Goal: Book appointment/travel/reservation

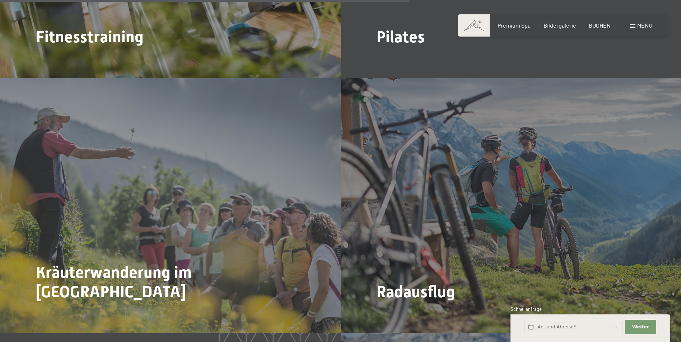
scroll to position [1888, 0]
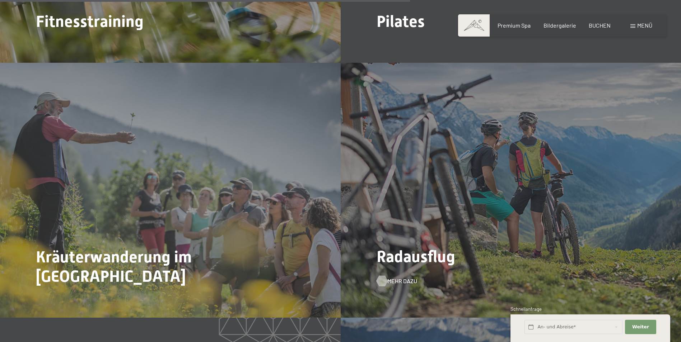
click at [401, 277] on span "Mehr dazu" at bounding box center [402, 281] width 30 height 8
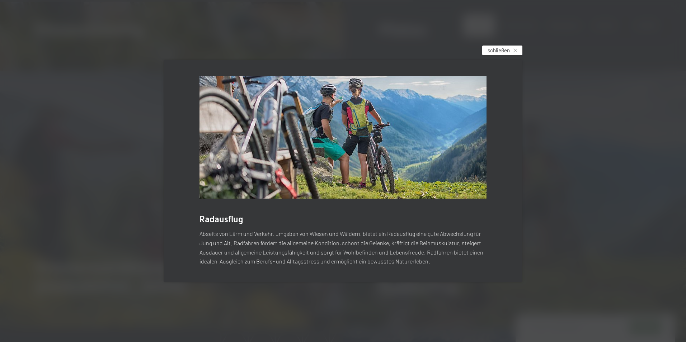
click at [500, 47] on span "schließen" at bounding box center [499, 51] width 22 height 8
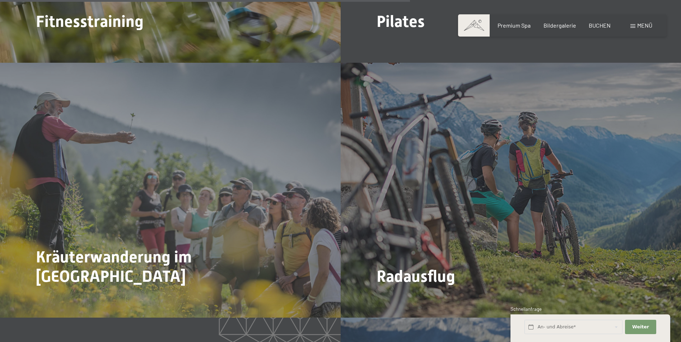
click at [639, 27] on span "Menü" at bounding box center [644, 25] width 15 height 7
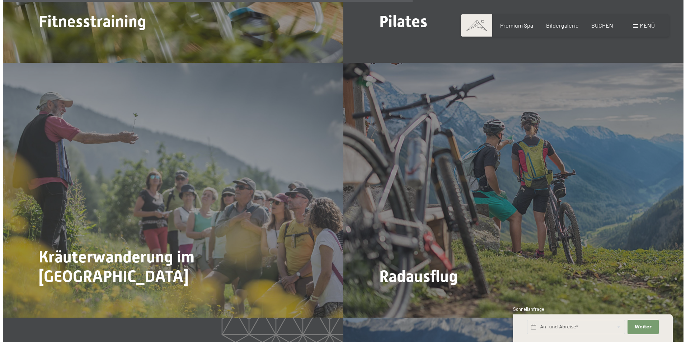
scroll to position [1894, 0]
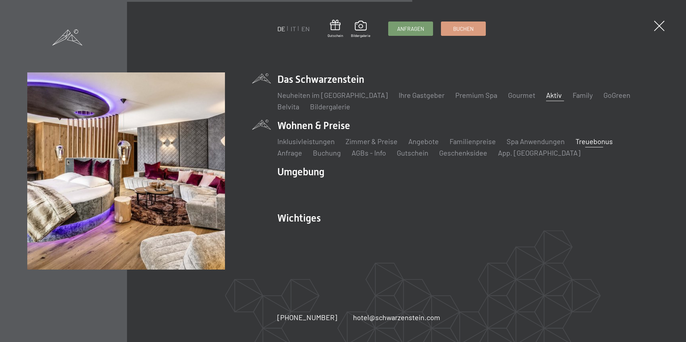
click at [577, 140] on link "Treuebonus" at bounding box center [593, 141] width 37 height 9
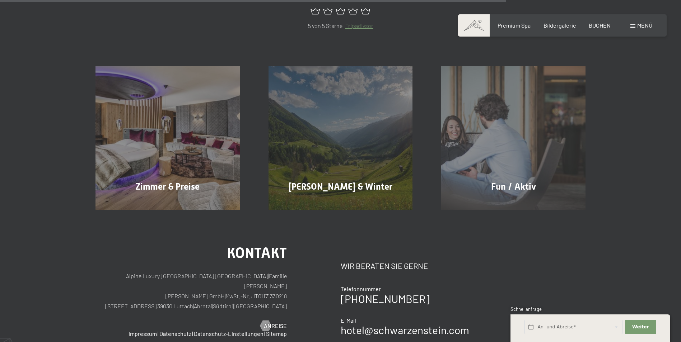
scroll to position [551, 0]
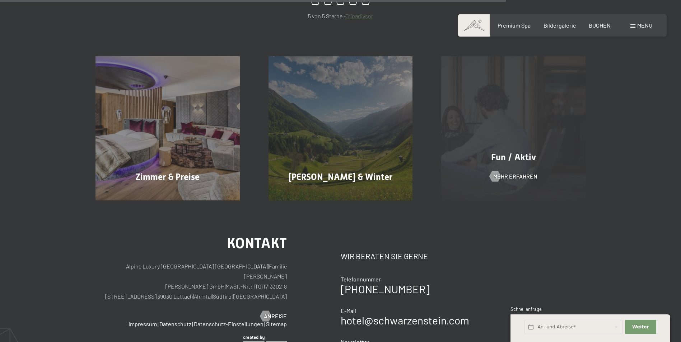
click at [479, 138] on div "Fun / Aktiv Mehr erfahren" at bounding box center [513, 128] width 173 height 144
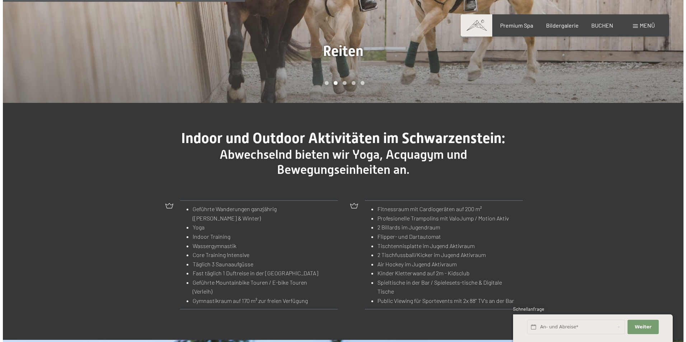
scroll to position [706, 0]
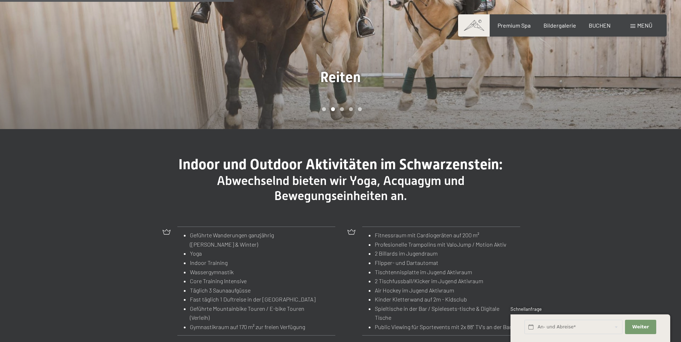
click at [638, 25] on span "Menü" at bounding box center [644, 25] width 15 height 7
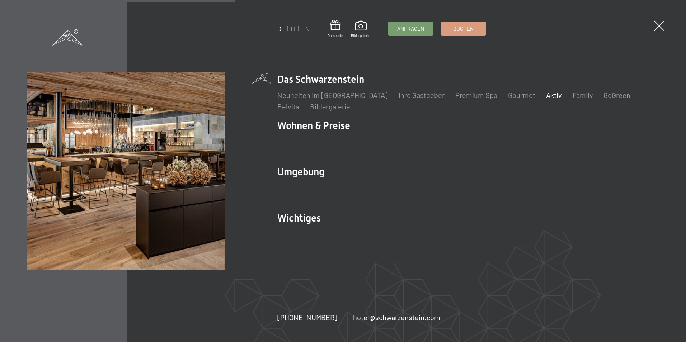
click at [546, 99] on link "Aktiv" at bounding box center [554, 95] width 16 height 9
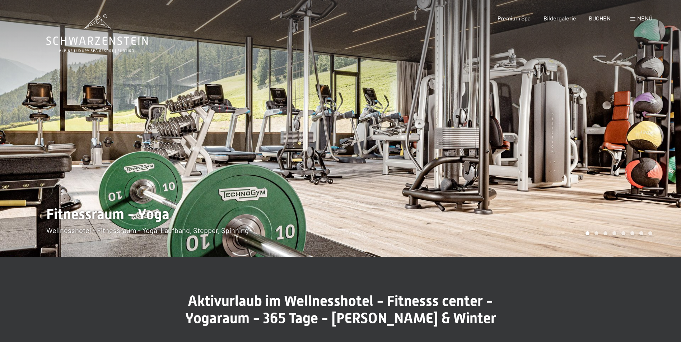
click at [634, 130] on div at bounding box center [510, 128] width 340 height 257
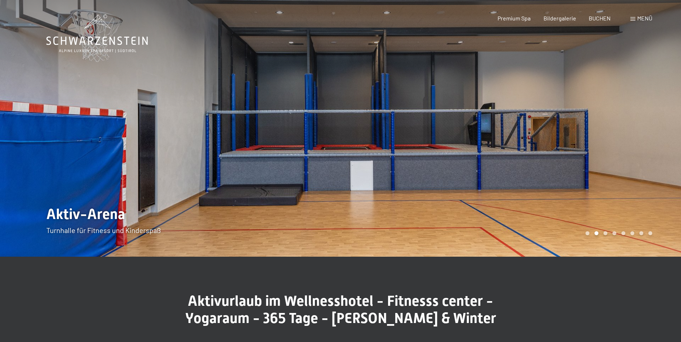
click at [634, 130] on div at bounding box center [510, 128] width 340 height 257
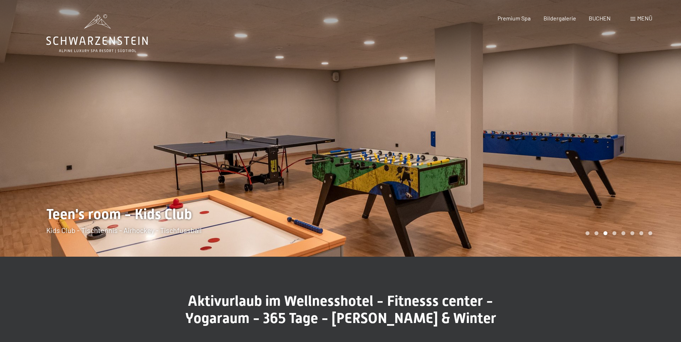
click at [634, 130] on div at bounding box center [510, 128] width 340 height 257
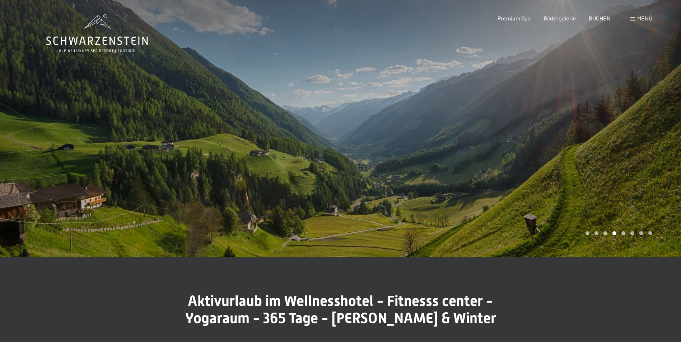
click at [634, 130] on div at bounding box center [510, 128] width 340 height 257
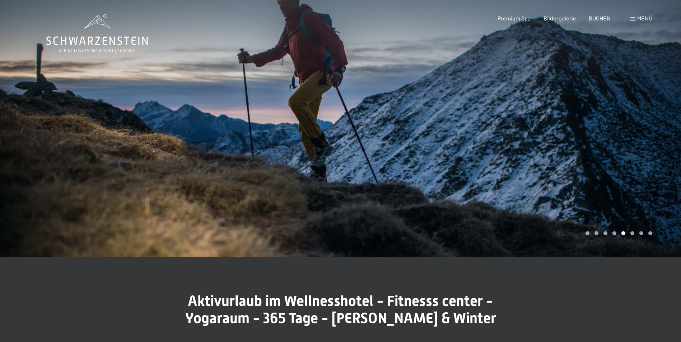
click at [634, 130] on div at bounding box center [510, 128] width 340 height 257
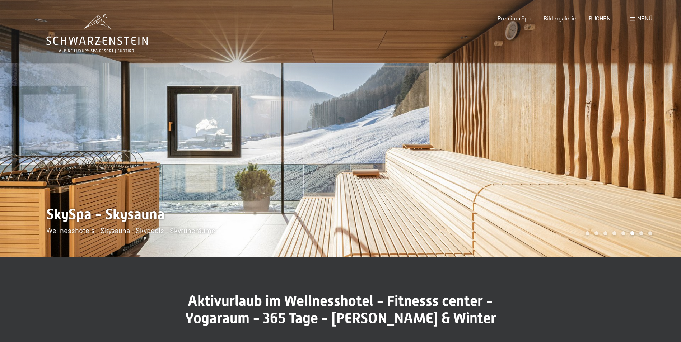
click at [634, 130] on div at bounding box center [510, 128] width 340 height 257
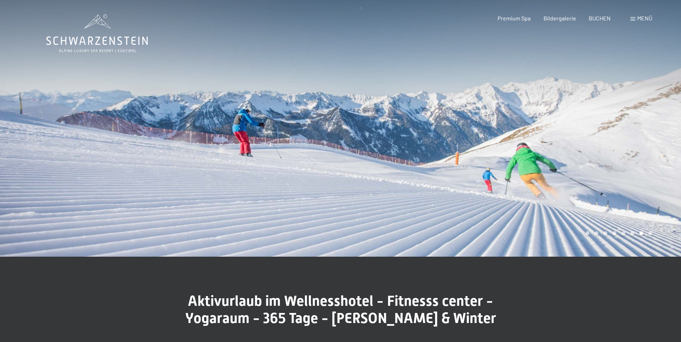
click at [634, 130] on div at bounding box center [510, 128] width 340 height 257
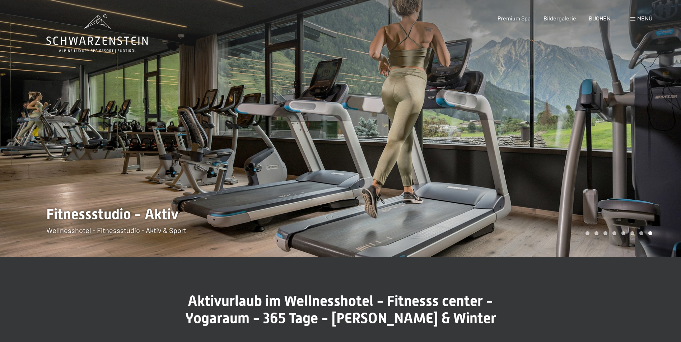
click at [634, 130] on div at bounding box center [510, 128] width 340 height 257
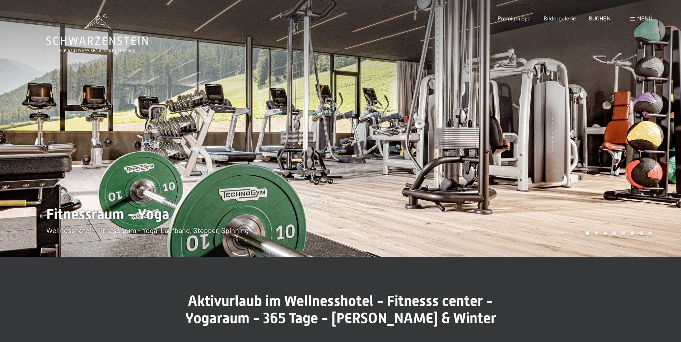
click at [634, 130] on div at bounding box center [510, 128] width 340 height 257
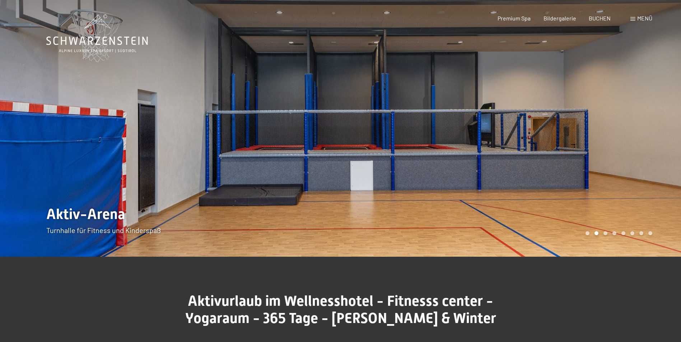
click at [634, 130] on div at bounding box center [510, 128] width 340 height 257
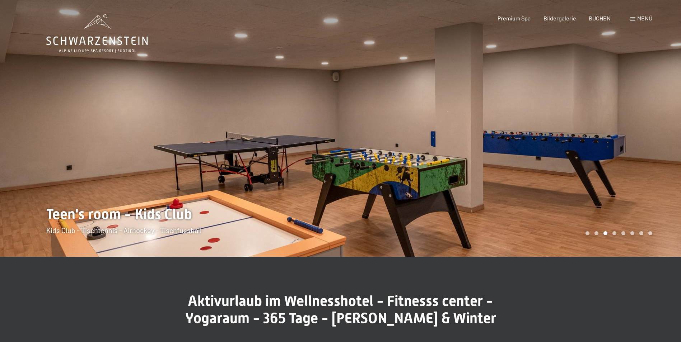
click at [634, 130] on div at bounding box center [510, 128] width 340 height 257
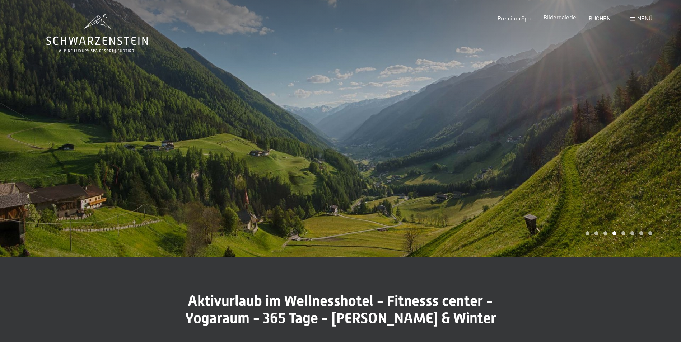
click at [561, 17] on span "Bildergalerie" at bounding box center [559, 17] width 33 height 7
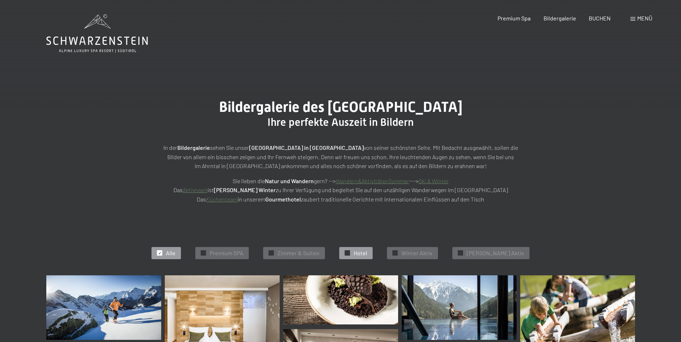
click at [367, 256] on span "Hotel" at bounding box center [360, 253] width 14 height 8
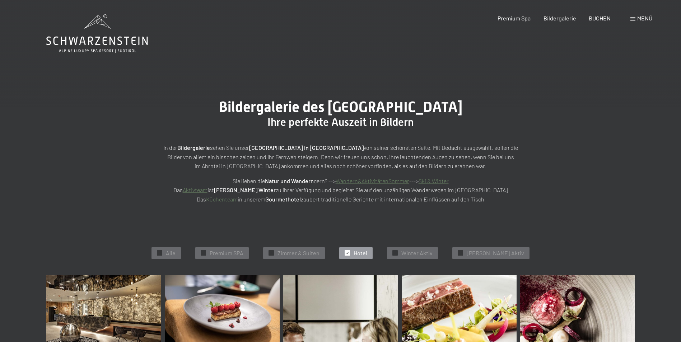
click at [639, 20] on span "Menü" at bounding box center [644, 18] width 15 height 7
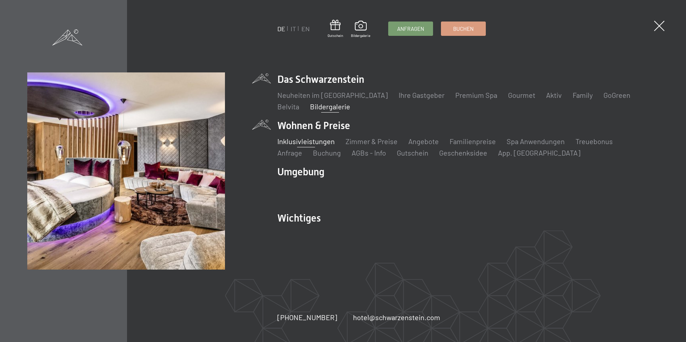
click at [311, 140] on link "Inklusivleistungen" at bounding box center [305, 141] width 57 height 9
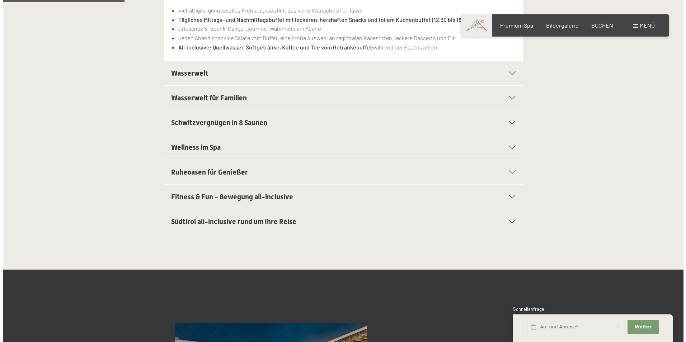
scroll to position [245, 0]
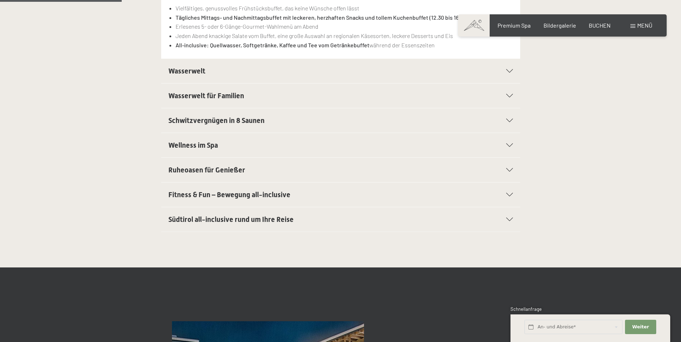
click at [504, 71] on div at bounding box center [505, 71] width 16 height 4
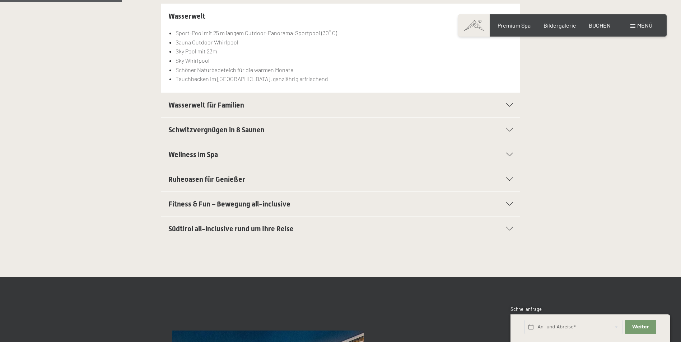
click at [511, 104] on icon at bounding box center [509, 105] width 7 height 4
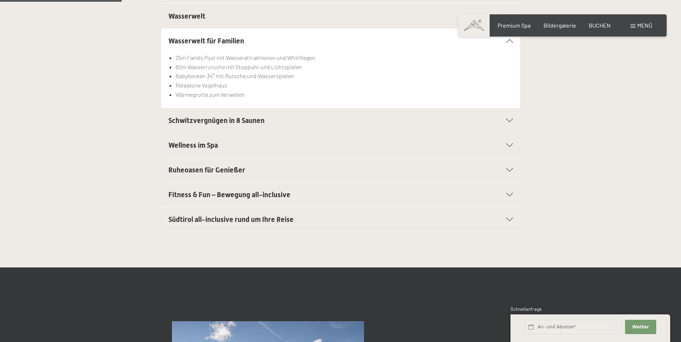
click at [509, 122] on icon at bounding box center [509, 121] width 7 height 4
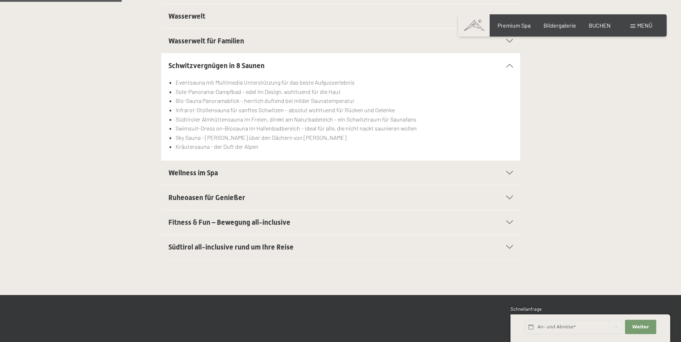
click at [512, 172] on icon at bounding box center [509, 173] width 7 height 4
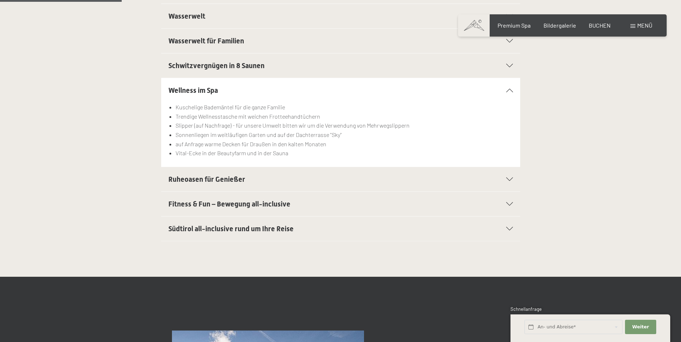
click at [511, 178] on icon at bounding box center [509, 180] width 7 height 4
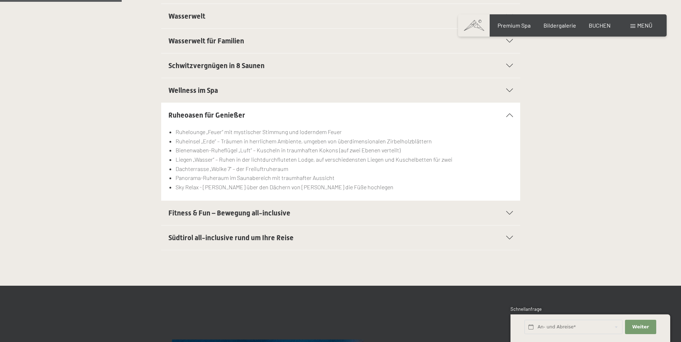
click at [507, 216] on div "Fitness & Fun – Bewegung all-inclusive" at bounding box center [340, 213] width 344 height 24
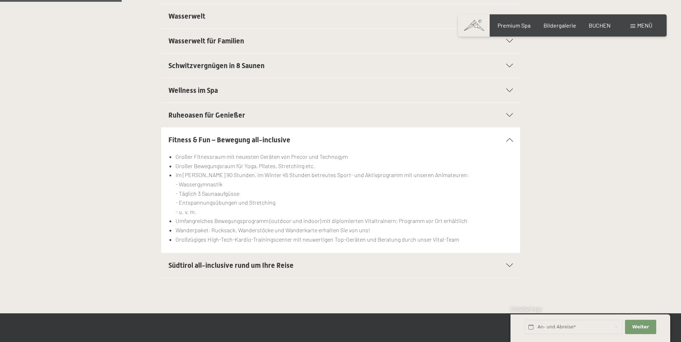
click at [510, 264] on icon at bounding box center [509, 266] width 7 height 4
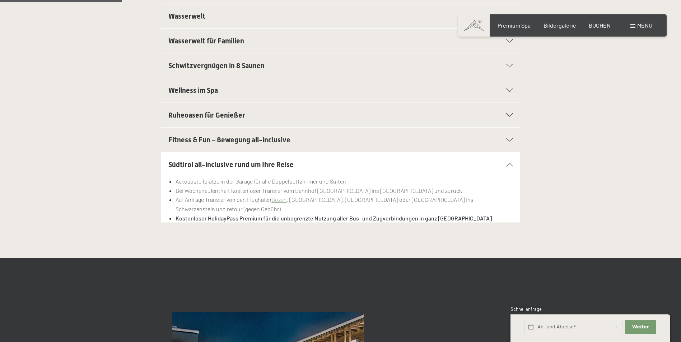
click at [648, 22] on span "Menü" at bounding box center [644, 25] width 15 height 7
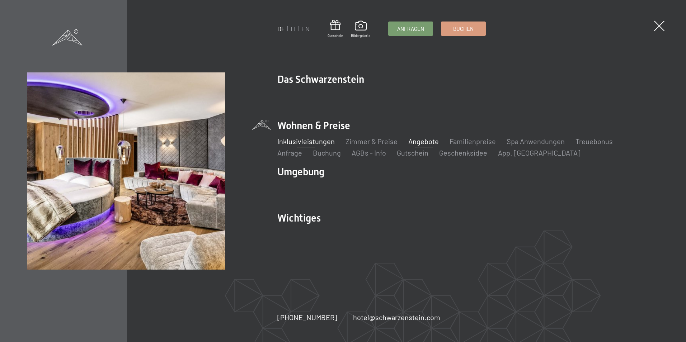
click at [426, 141] on link "Angebote" at bounding box center [423, 141] width 30 height 9
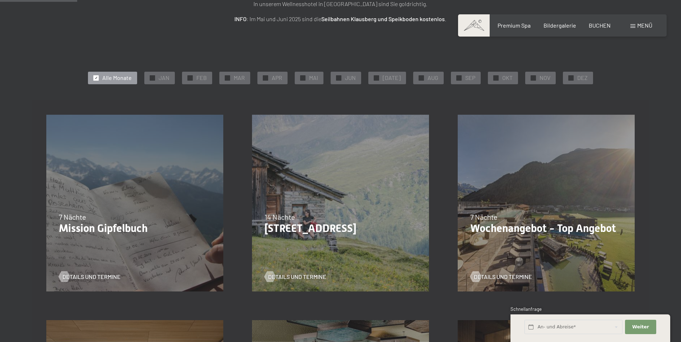
scroll to position [295, 0]
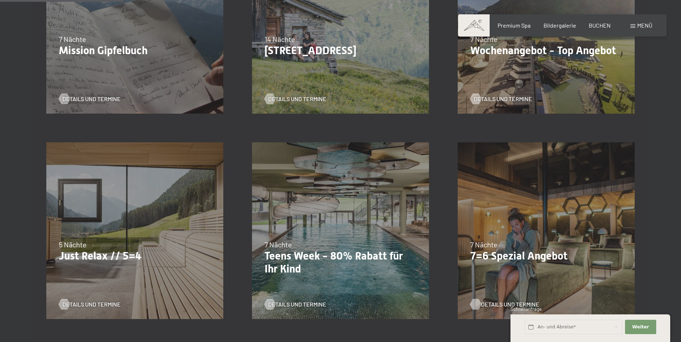
click at [501, 304] on span "Details und Termine" at bounding box center [510, 305] width 58 height 8
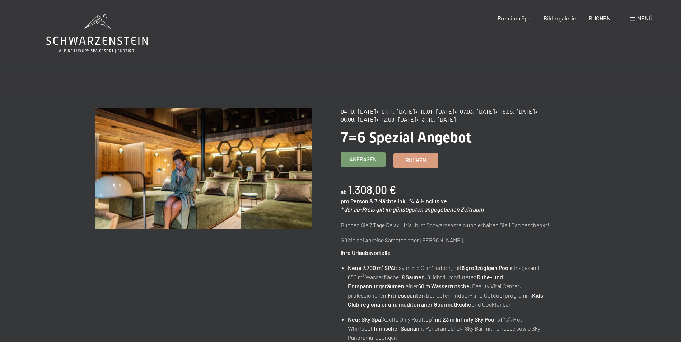
click at [371, 158] on span "Anfragen" at bounding box center [362, 160] width 27 height 8
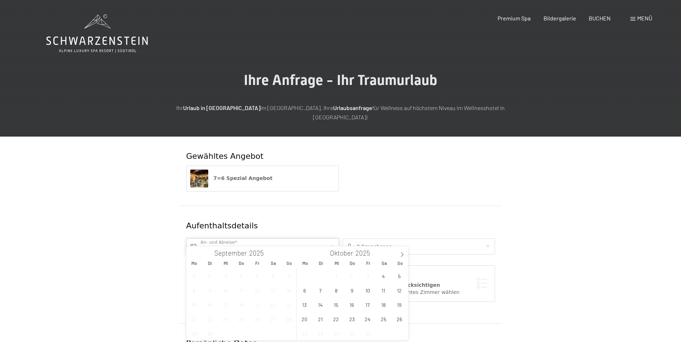
click at [260, 241] on input "text" at bounding box center [262, 247] width 152 height 16
click at [401, 255] on icon at bounding box center [401, 254] width 5 height 5
type input "2026"
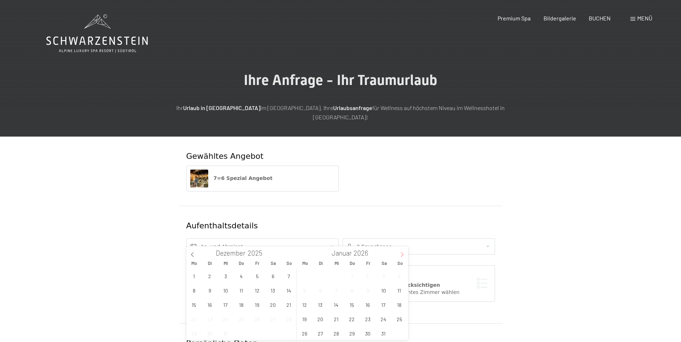
click at [401, 255] on icon at bounding box center [401, 254] width 5 height 5
type input "2026"
click at [401, 255] on icon at bounding box center [401, 254] width 5 height 5
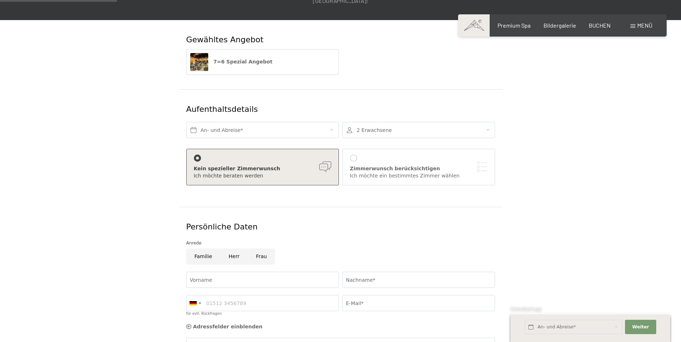
scroll to position [118, 0]
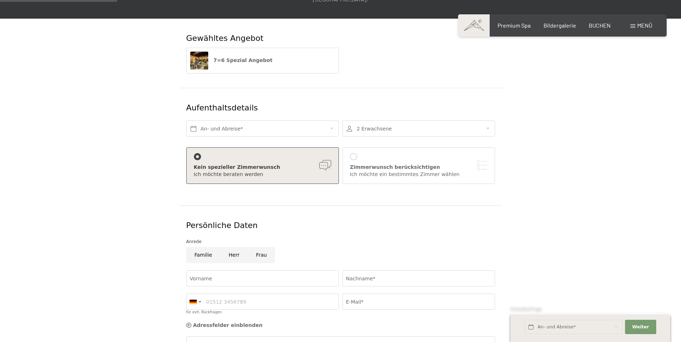
click at [359, 153] on div "Zimmerwunsch berücksichtigen Ich möchte ein bestimmtes Zimmer wählen" at bounding box center [418, 165] width 137 height 25
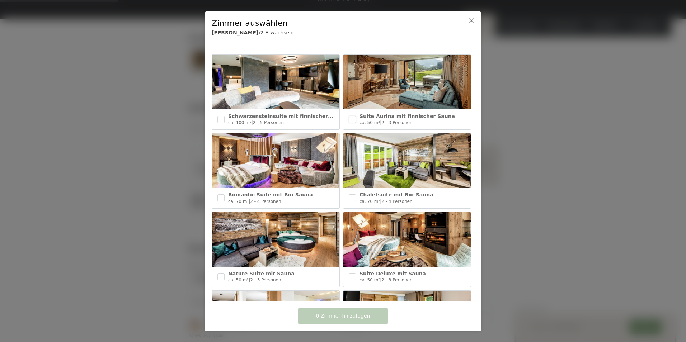
click at [349, 118] on input "checkbox" at bounding box center [352, 119] width 7 height 7
checkbox input "true"
click at [304, 315] on button "1 Zimmer hinzufügen" at bounding box center [343, 316] width 90 height 16
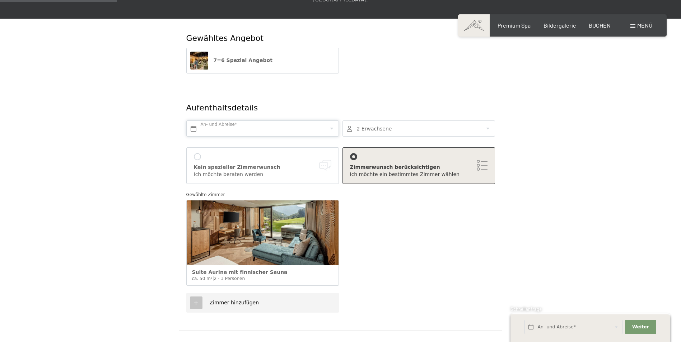
click at [234, 121] on input "text" at bounding box center [262, 129] width 152 height 16
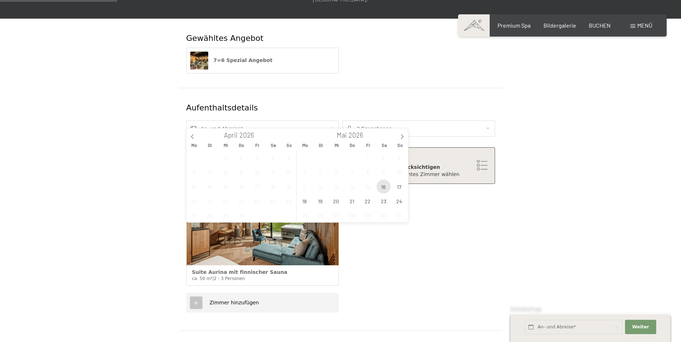
click at [380, 183] on span "16" at bounding box center [383, 187] width 14 height 14
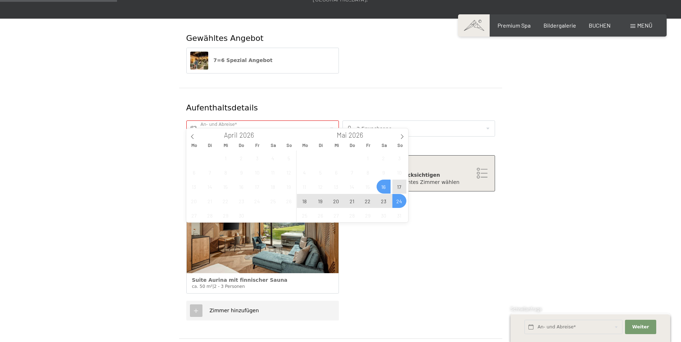
click at [399, 198] on span "24" at bounding box center [399, 201] width 14 height 14
type input "Sa. 16.05.2026 - So. 24.05.2026"
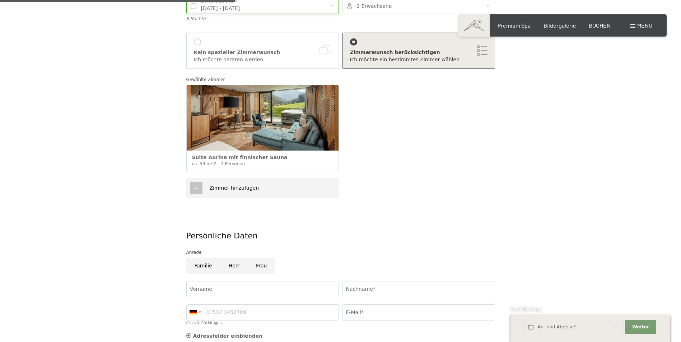
scroll to position [306, 0]
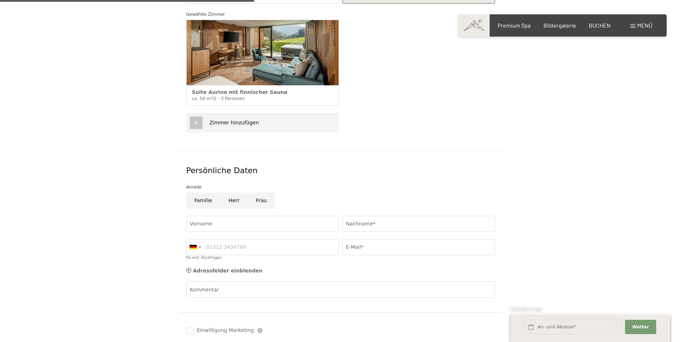
click at [253, 193] on input "Frau" at bounding box center [261, 201] width 27 height 16
radio input "true"
click at [230, 216] on input "Vorname" at bounding box center [262, 224] width 152 height 16
type input "Nicole"
type input "Zimmermann"
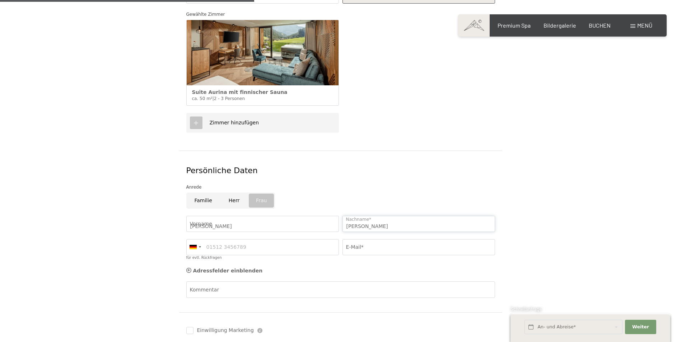
type input "0774146757"
type input "nici.zimmi@bluewin.ch"
click at [197, 240] on div at bounding box center [195, 247] width 17 height 15
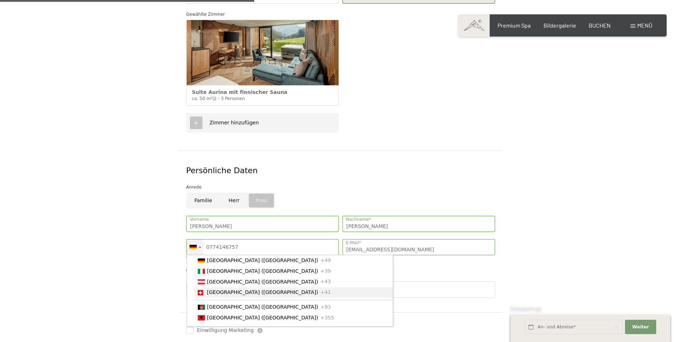
click at [212, 290] on span "[GEOGRAPHIC_DATA] ([GEOGRAPHIC_DATA])" at bounding box center [262, 293] width 111 height 6
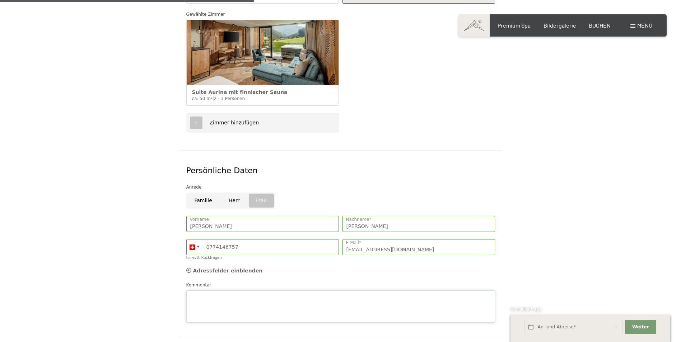
drag, startPoint x: 248, startPoint y: 282, endPoint x: 428, endPoint y: 193, distance: 200.6
click at [428, 193] on div "Persönliche Daten Anrede Familie Herr Frau Nicole Vorname Zimmermann Nachname* …" at bounding box center [340, 244] width 323 height 187
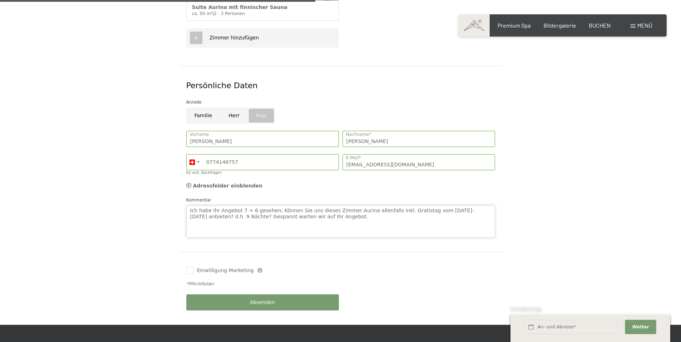
scroll to position [393, 0]
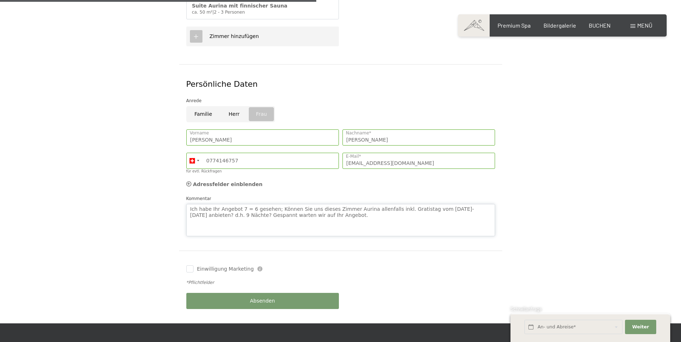
type textarea "Ich habe Ihr Angebot 7 = 6 gesehen; Können Sie uns dieses Zimmer Aurina allenfa…"
click at [263, 293] on div "Absenden" at bounding box center [262, 301] width 156 height 23
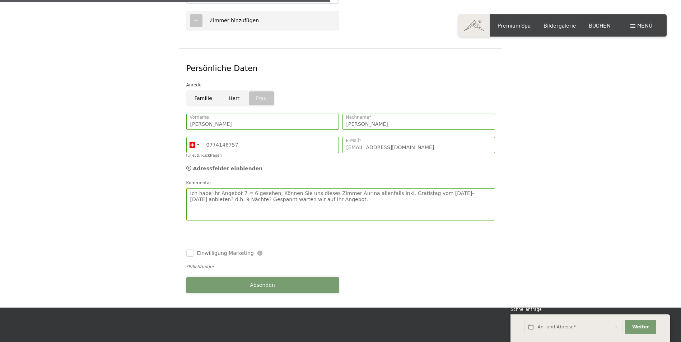
scroll to position [409, 0]
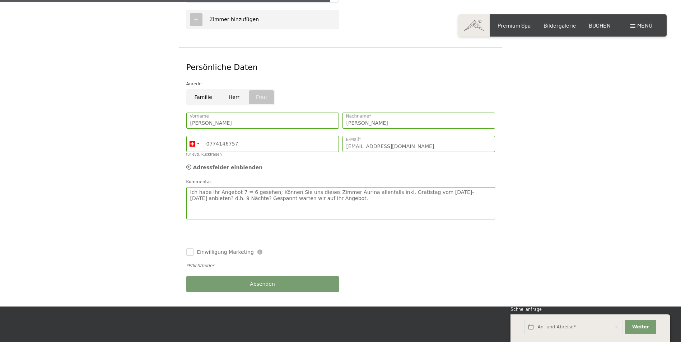
click at [190, 249] on input "Einwilligung Marketing" at bounding box center [189, 252] width 7 height 7
click at [191, 249] on input "Einwilligung Marketing" at bounding box center [189, 252] width 7 height 7
checkbox input "false"
click at [255, 281] on span "Absenden" at bounding box center [262, 284] width 25 height 7
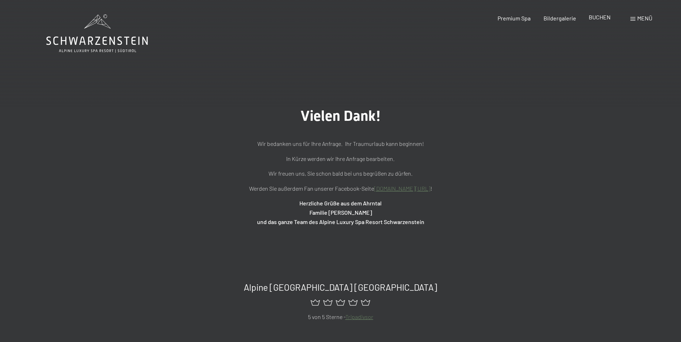
click at [599, 18] on span "BUCHEN" at bounding box center [599, 17] width 22 height 7
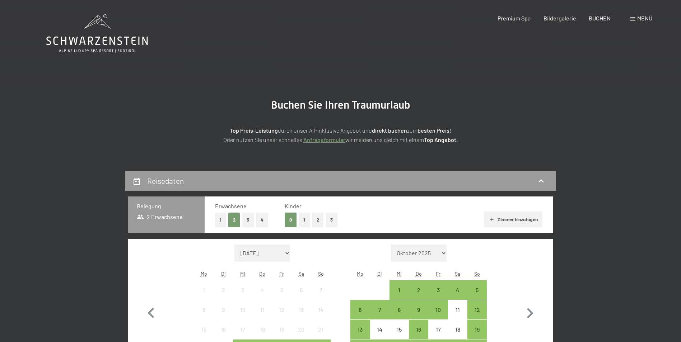
click at [642, 21] on span "Menü" at bounding box center [644, 18] width 15 height 7
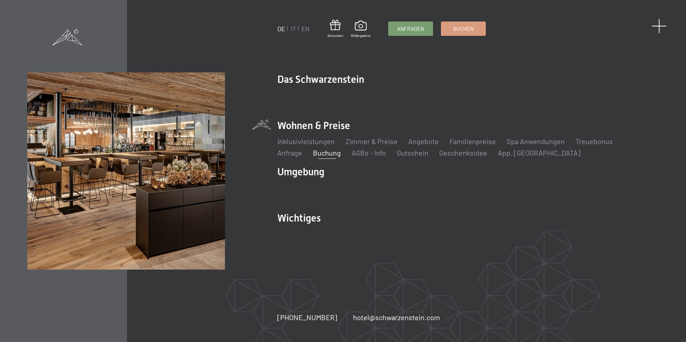
click at [655, 25] on span at bounding box center [659, 26] width 15 height 15
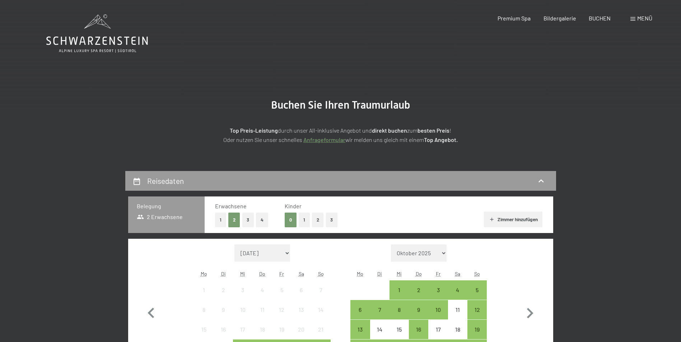
click at [643, 19] on span "Menü" at bounding box center [644, 18] width 15 height 7
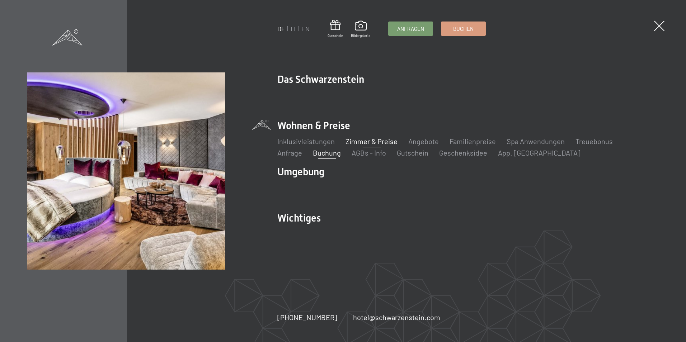
click at [372, 143] on link "Zimmer & Preise" at bounding box center [372, 141] width 52 height 9
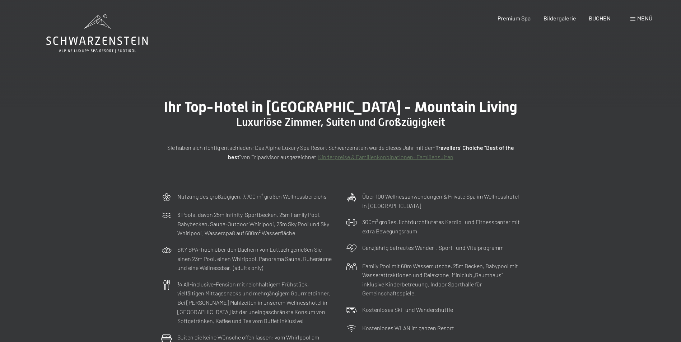
click at [644, 18] on span "Menü" at bounding box center [644, 18] width 15 height 7
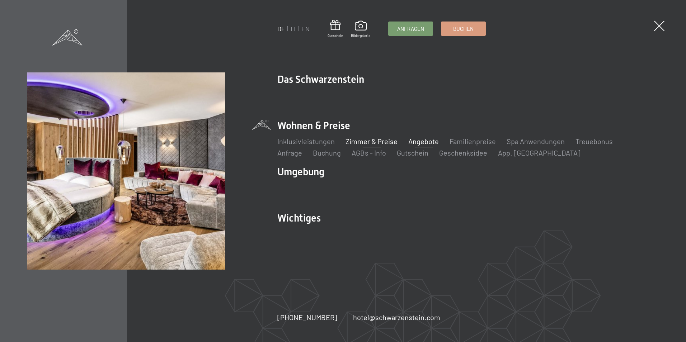
click at [421, 141] on link "Angebote" at bounding box center [423, 141] width 30 height 9
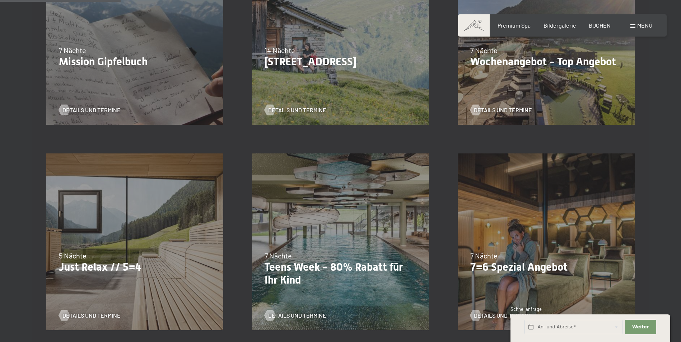
scroll to position [306, 0]
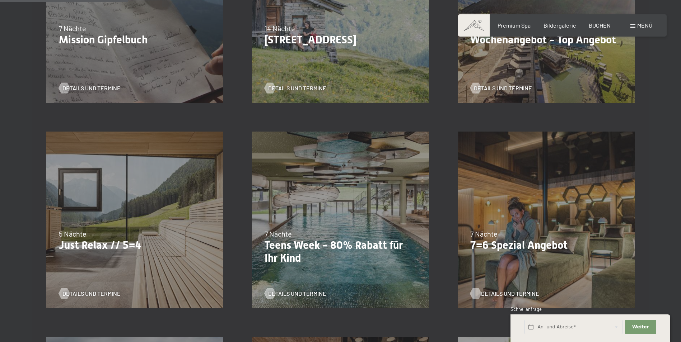
click at [491, 292] on span "Details und Termine" at bounding box center [510, 294] width 58 height 8
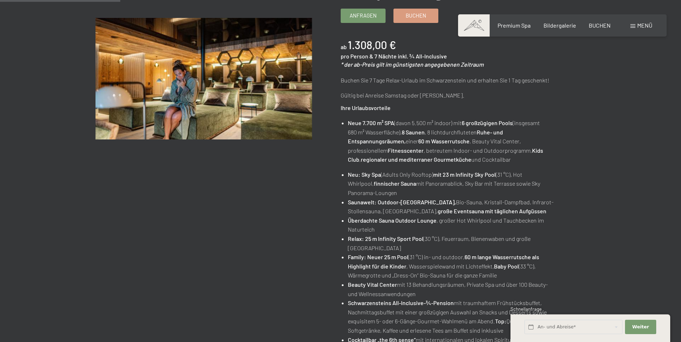
scroll to position [142, 0]
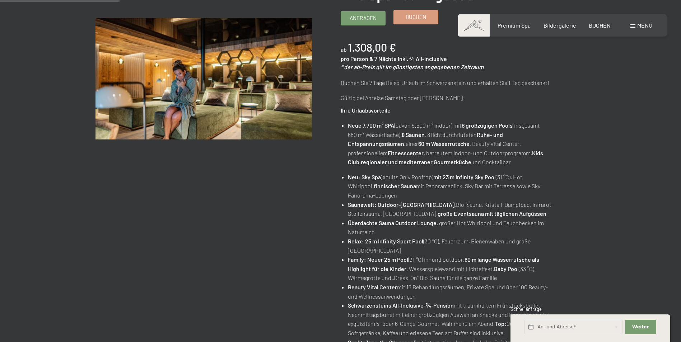
click at [417, 18] on span "Buchen" at bounding box center [415, 17] width 20 height 8
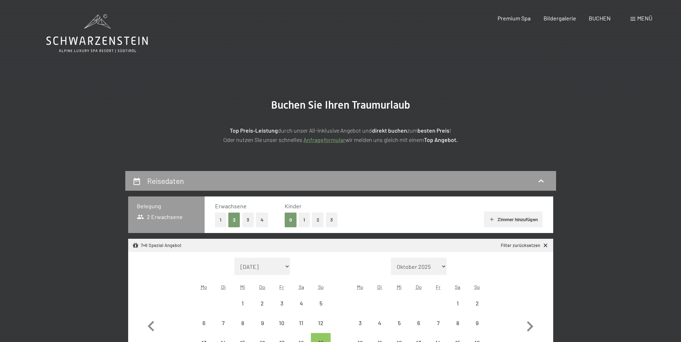
select select "[DATE]"
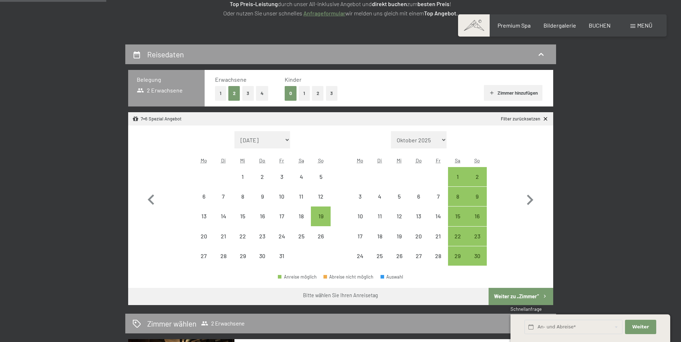
scroll to position [128, 0]
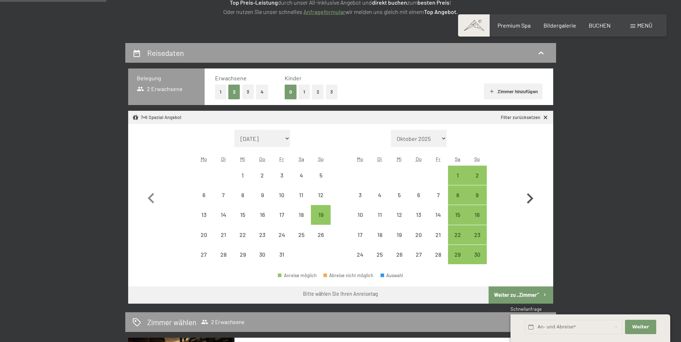
click at [531, 201] on icon "button" at bounding box center [530, 198] width 6 height 10
select select "[DATE]"
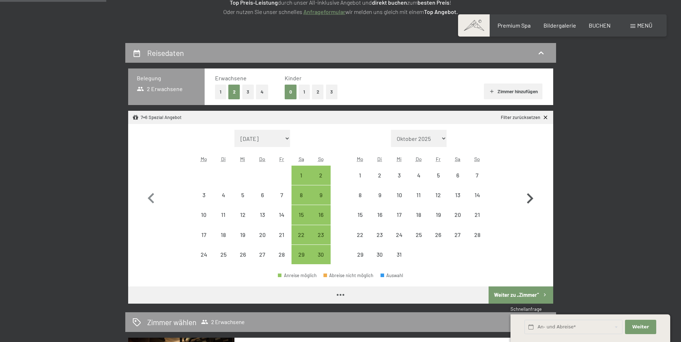
select select "[DATE]"
click at [531, 201] on icon "button" at bounding box center [530, 198] width 6 height 10
select select "2025-12-01"
select select "2026-01-01"
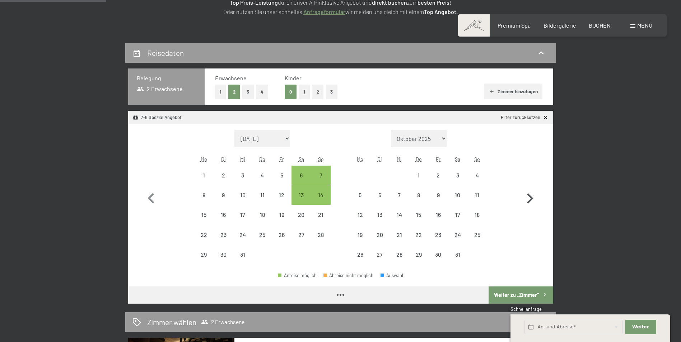
select select "2025-12-01"
select select "2026-01-01"
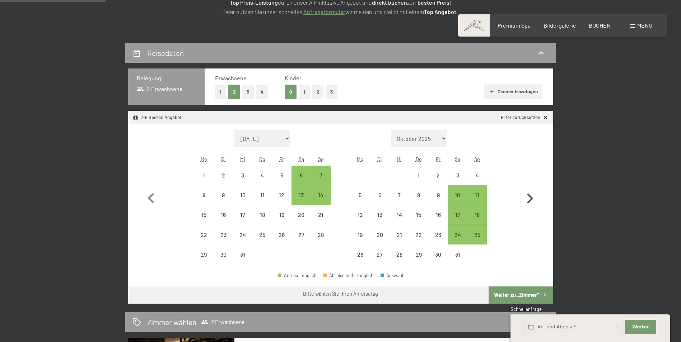
click at [531, 201] on icon "button" at bounding box center [530, 198] width 6 height 10
select select "2026-01-01"
select select "2026-02-01"
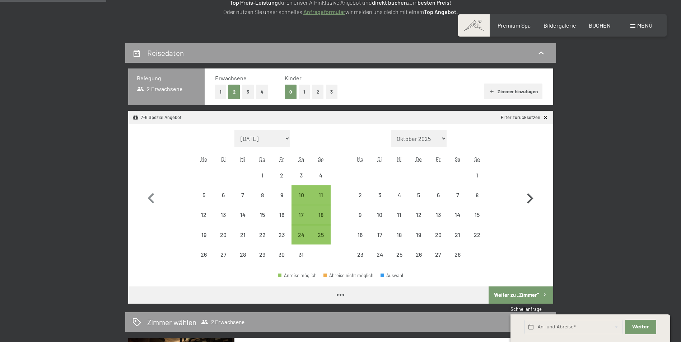
select select "2026-01-01"
select select "2026-02-01"
click at [531, 201] on icon "button" at bounding box center [530, 198] width 6 height 10
select select "2026-02-01"
select select "2026-03-01"
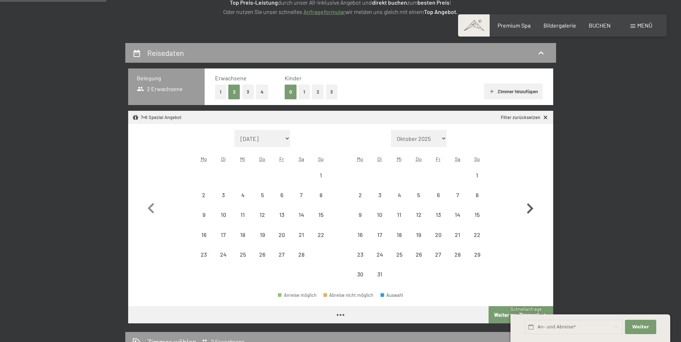
select select "2026-02-01"
select select "2026-03-01"
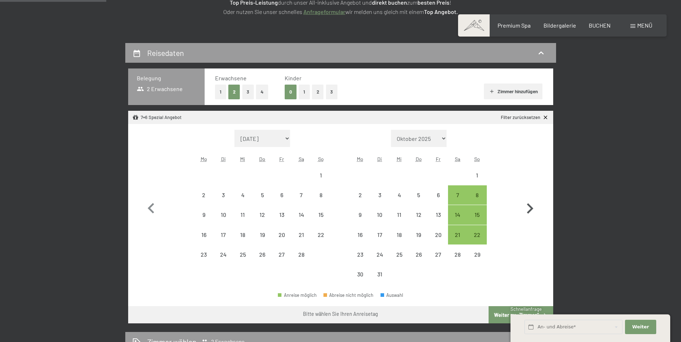
click at [531, 201] on icon "button" at bounding box center [529, 208] width 21 height 21
select select "2026-03-01"
select select "2026-04-01"
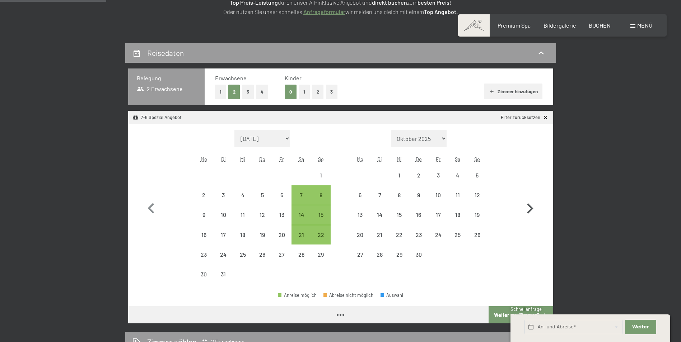
select select "2026-03-01"
select select "2026-04-01"
click at [530, 208] on icon "button" at bounding box center [529, 208] width 21 height 21
select select "2026-04-01"
select select "2026-05-01"
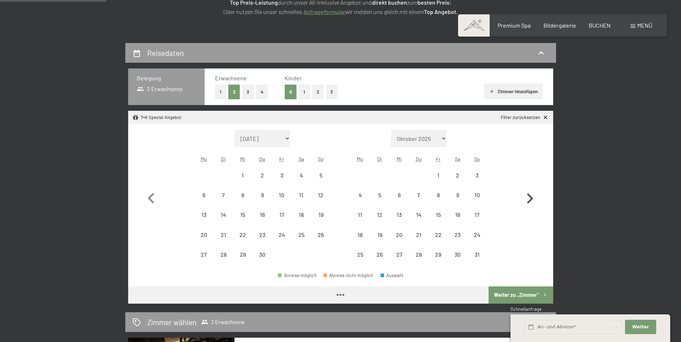
select select "2026-04-01"
select select "2026-05-01"
click at [457, 214] on div "16" at bounding box center [457, 221] width 18 height 18
select select "2026-04-01"
select select "2026-05-01"
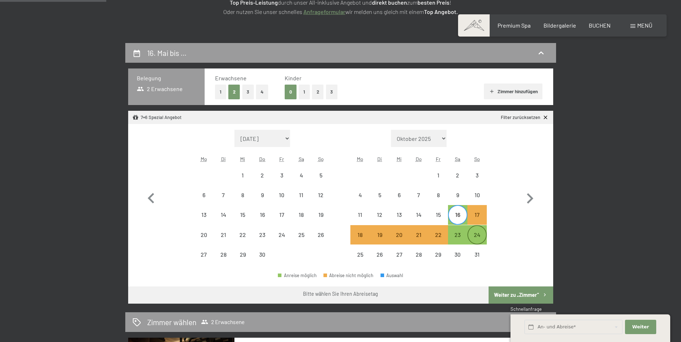
click at [479, 239] on div "24" at bounding box center [477, 241] width 18 height 18
select select "2026-04-01"
select select "2026-05-01"
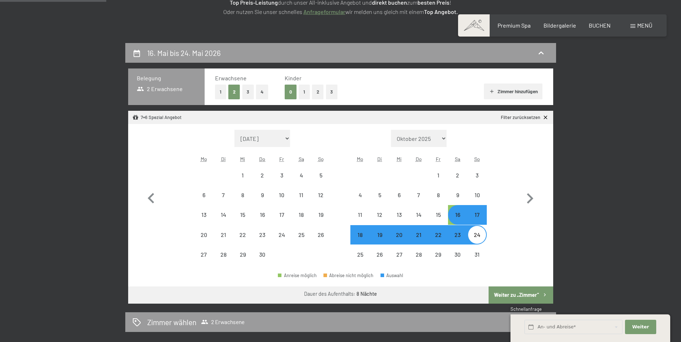
select select "2025-10-01"
select select "2025-11-01"
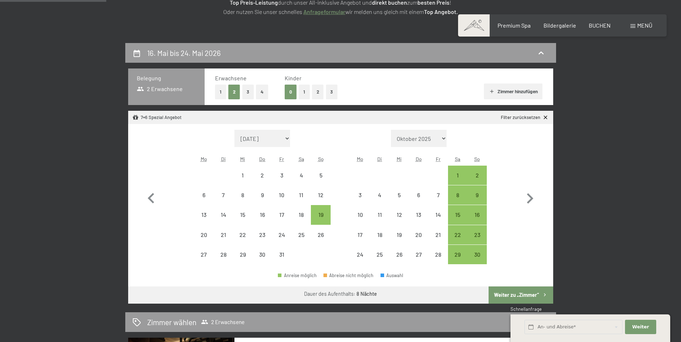
click at [502, 292] on button "Weiter zu „Zimmer“" at bounding box center [520, 295] width 64 height 17
select select "2025-10-01"
select select "2025-11-01"
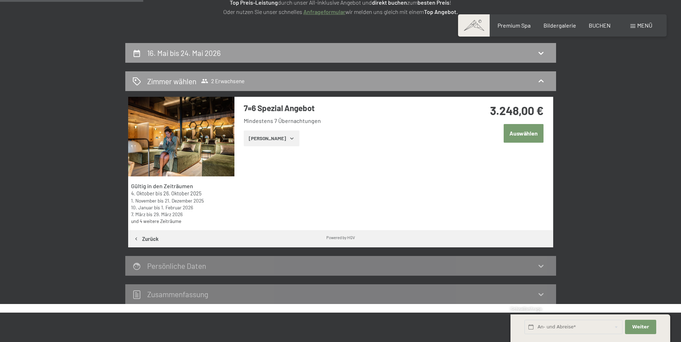
scroll to position [171, 0]
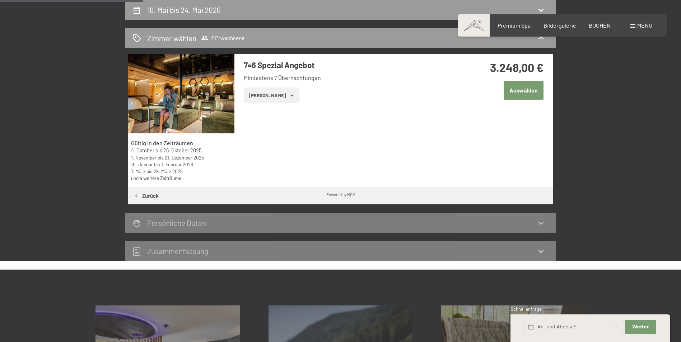
click at [516, 92] on button "Auswählen" at bounding box center [523, 90] width 40 height 18
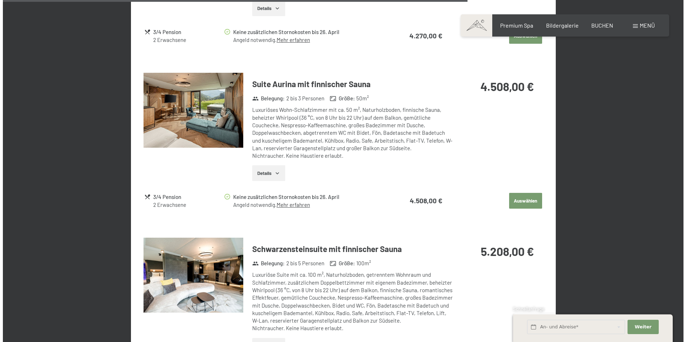
scroll to position [1326, 0]
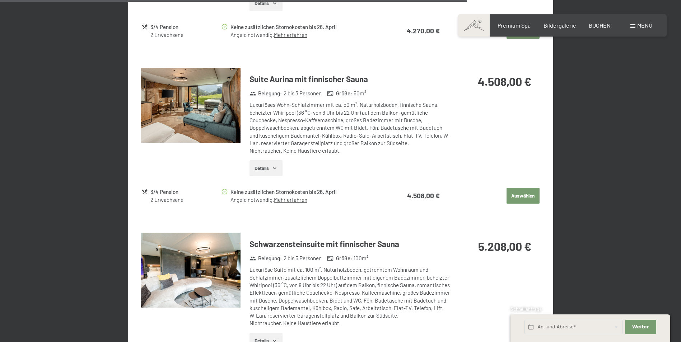
click at [261, 165] on button "Details" at bounding box center [265, 168] width 33 height 16
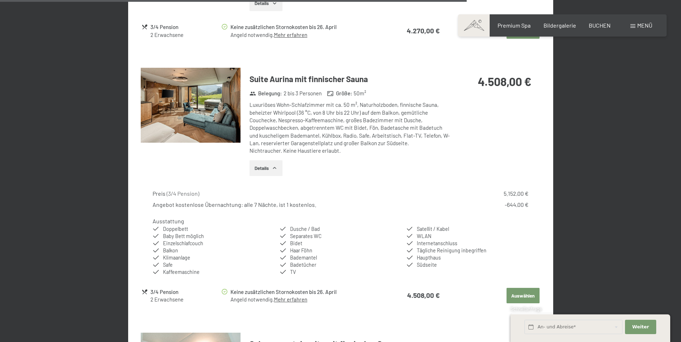
click at [647, 22] on div "Menü" at bounding box center [641, 26] width 22 height 8
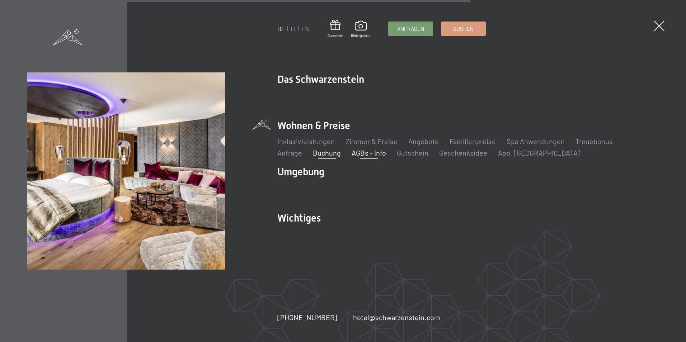
click at [352, 154] on link "AGBs - Info" at bounding box center [369, 153] width 34 height 9
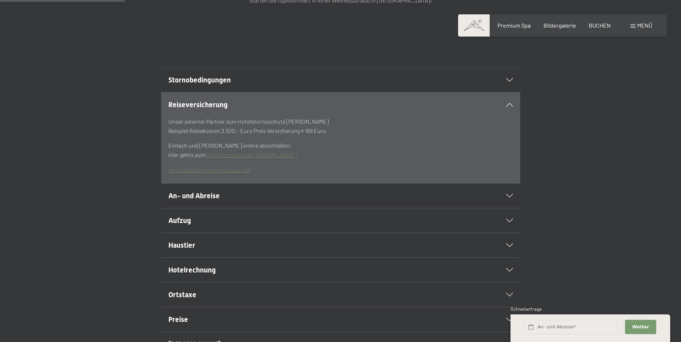
scroll to position [158, 0]
click at [508, 91] on div "Stornobedingungen" at bounding box center [340, 79] width 344 height 24
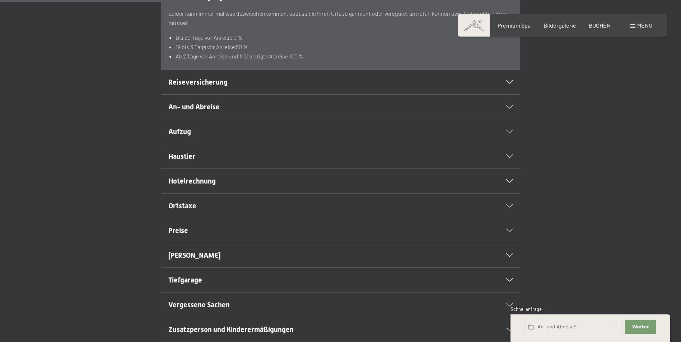
scroll to position [243, 0]
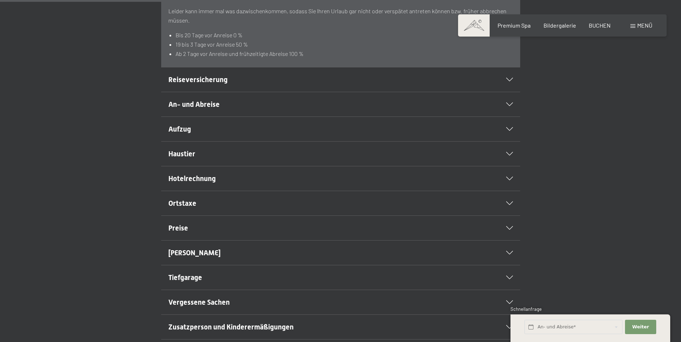
click at [509, 166] on div "Haustier" at bounding box center [340, 154] width 344 height 24
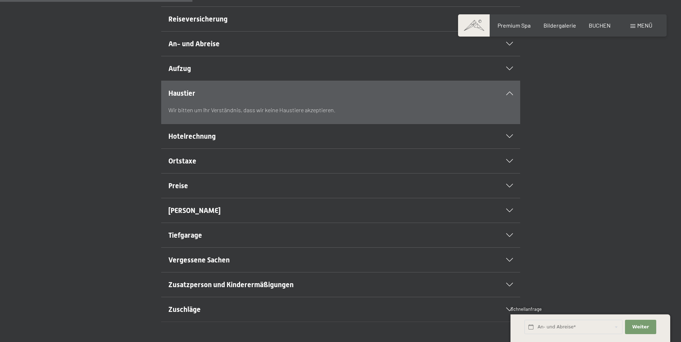
click at [505, 237] on div at bounding box center [505, 236] width 16 height 4
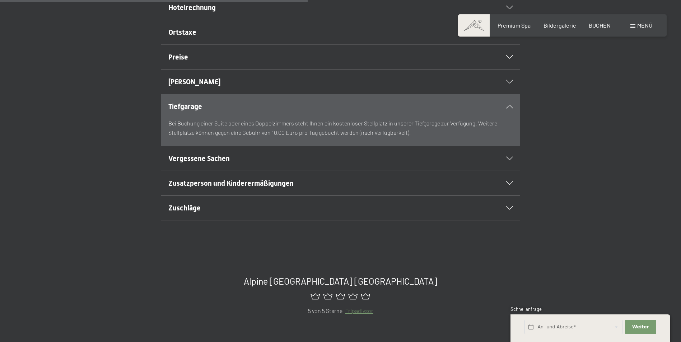
scroll to position [385, 0]
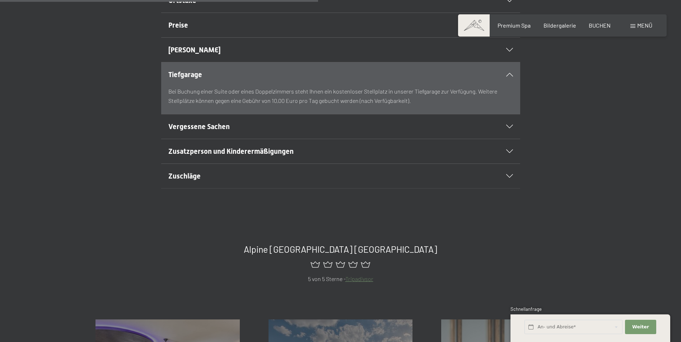
click at [508, 188] on div "Zuschläge" at bounding box center [340, 176] width 344 height 24
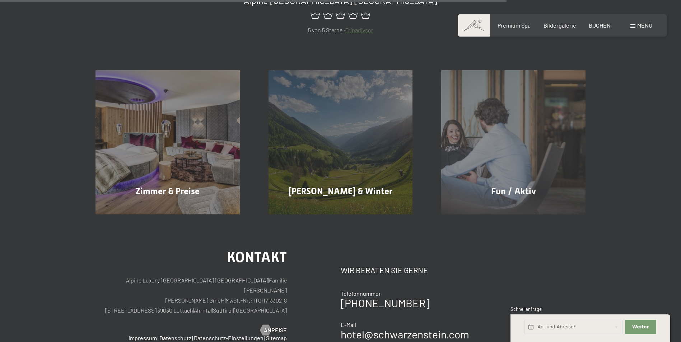
scroll to position [630, 0]
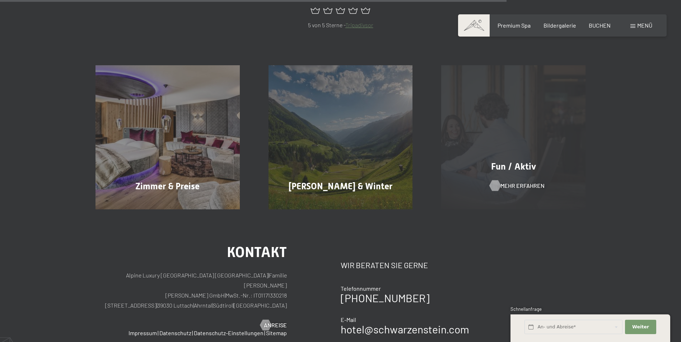
click at [531, 190] on span "Mehr erfahren" at bounding box center [522, 186] width 44 height 8
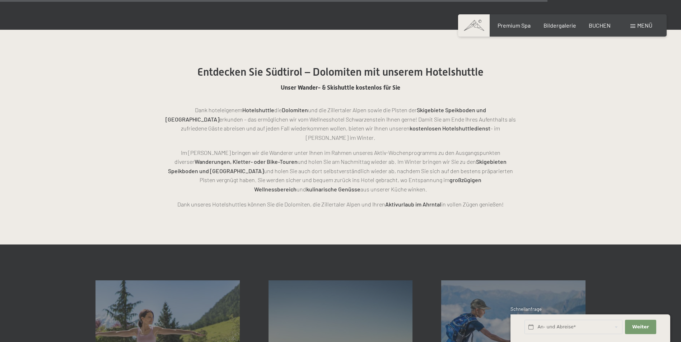
scroll to position [1654, 0]
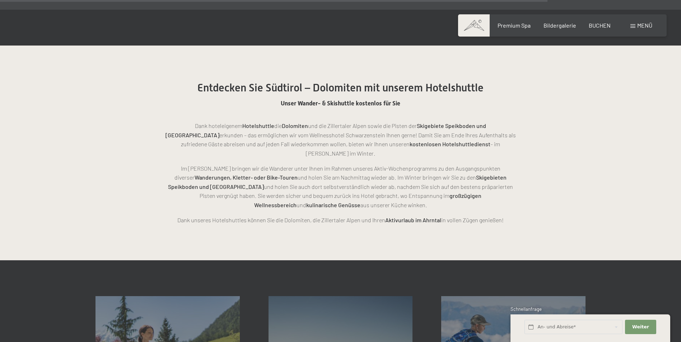
click at [641, 25] on span "Menü" at bounding box center [644, 25] width 15 height 7
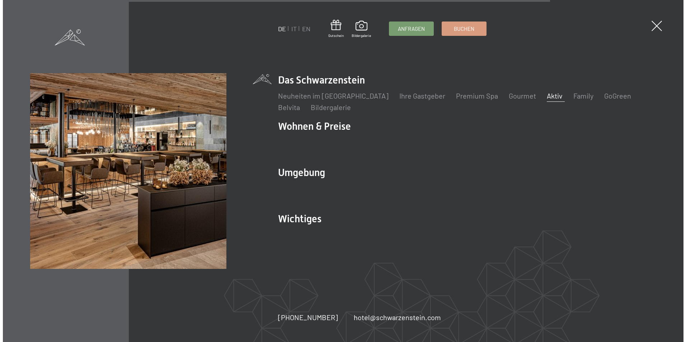
scroll to position [1659, 0]
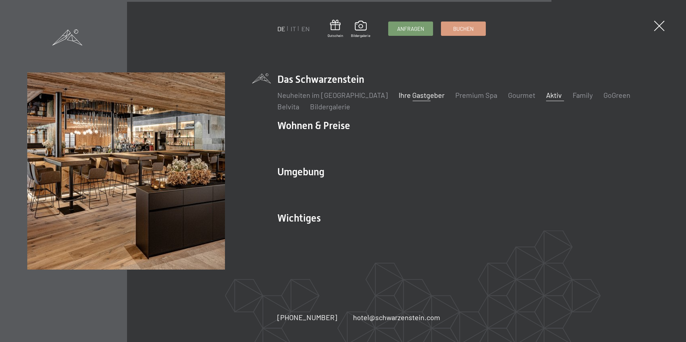
click at [409, 93] on link "Ihre Gastgeber" at bounding box center [422, 95] width 46 height 9
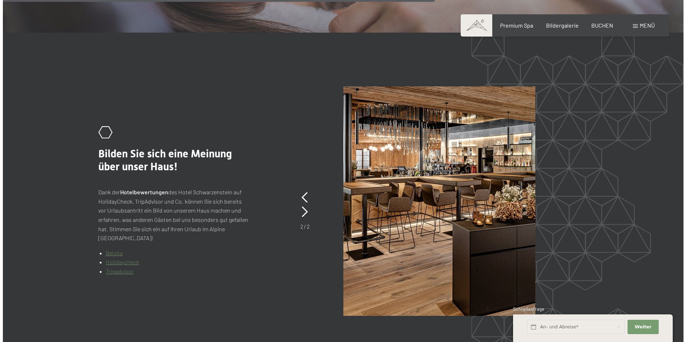
scroll to position [1613, 0]
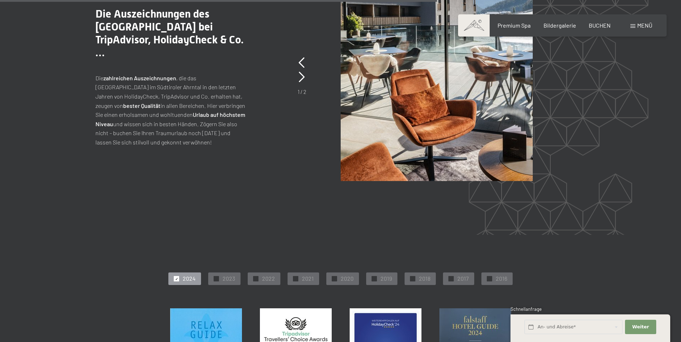
click at [638, 27] on span "Menü" at bounding box center [644, 25] width 15 height 7
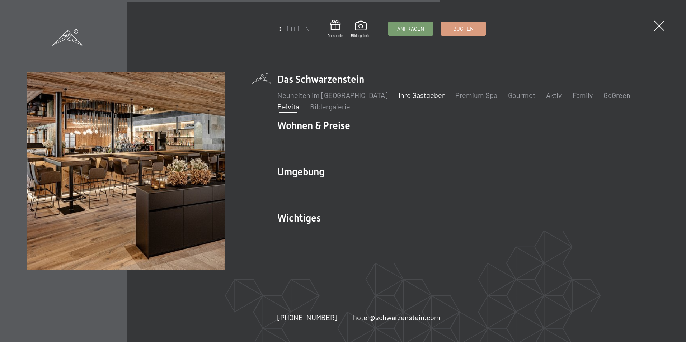
click at [299, 102] on link "Belvita" at bounding box center [288, 106] width 22 height 9
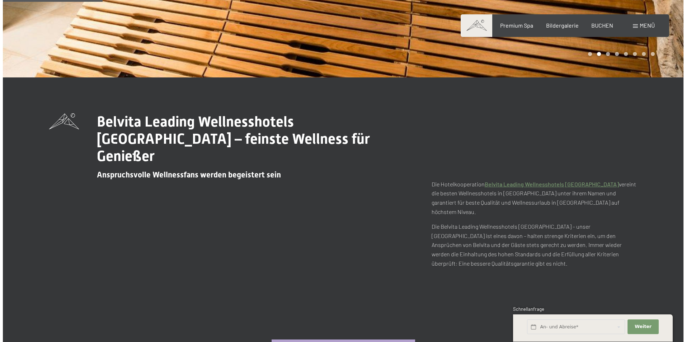
scroll to position [178, 0]
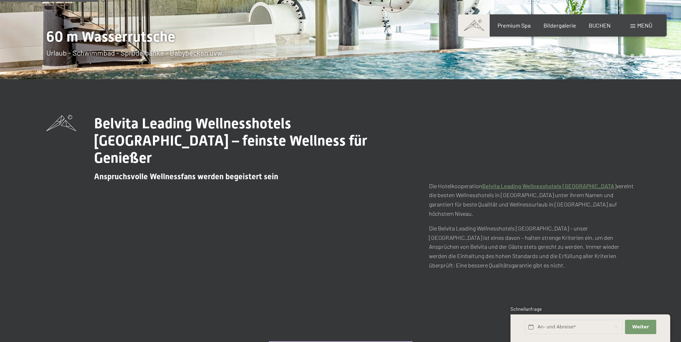
click at [644, 24] on span "Menü" at bounding box center [644, 25] width 15 height 7
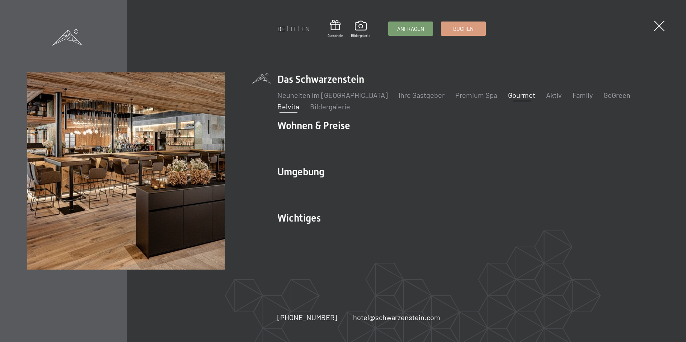
click at [508, 94] on link "Gourmet" at bounding box center [521, 95] width 27 height 9
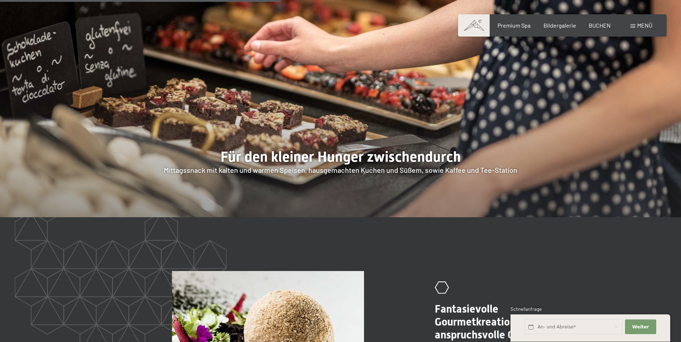
scroll to position [1150, 0]
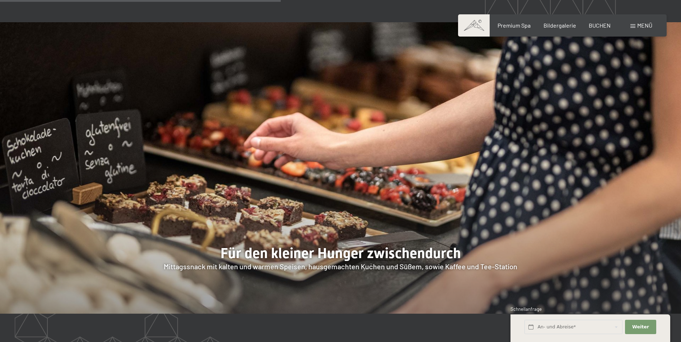
click at [643, 27] on span "Menü" at bounding box center [644, 25] width 15 height 7
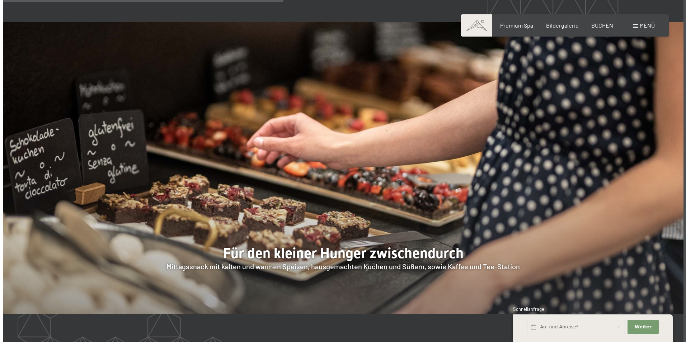
scroll to position [1152, 0]
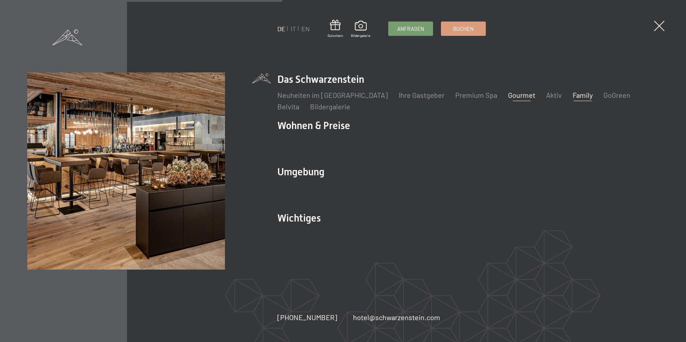
click at [573, 97] on link "Family" at bounding box center [583, 95] width 20 height 9
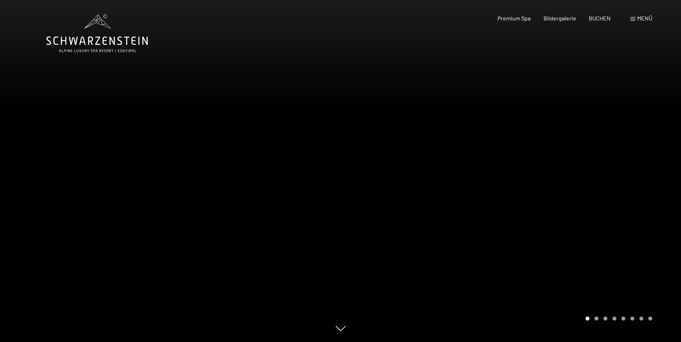
click at [632, 18] on span at bounding box center [632, 19] width 5 height 4
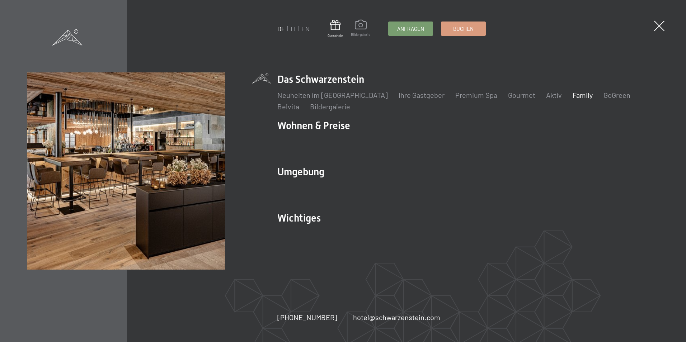
click at [362, 23] on span at bounding box center [360, 26] width 19 height 12
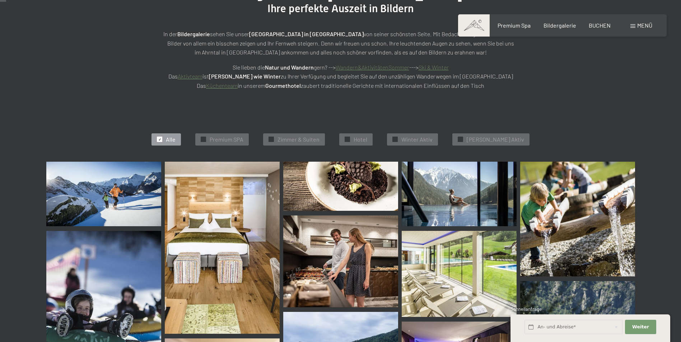
scroll to position [72, 0]
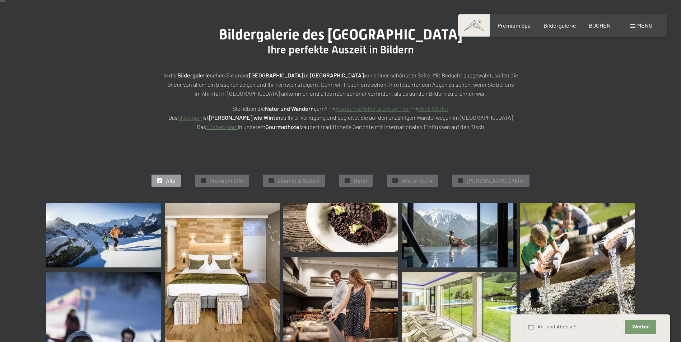
click at [162, 181] on div at bounding box center [159, 180] width 5 height 5
click at [162, 182] on div at bounding box center [159, 180] width 5 height 5
click at [350, 179] on div at bounding box center [346, 180] width 5 height 5
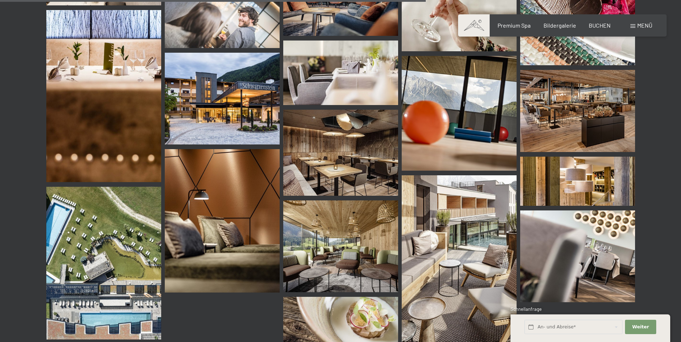
scroll to position [938, 0]
